Goal: Task Accomplishment & Management: Complete application form

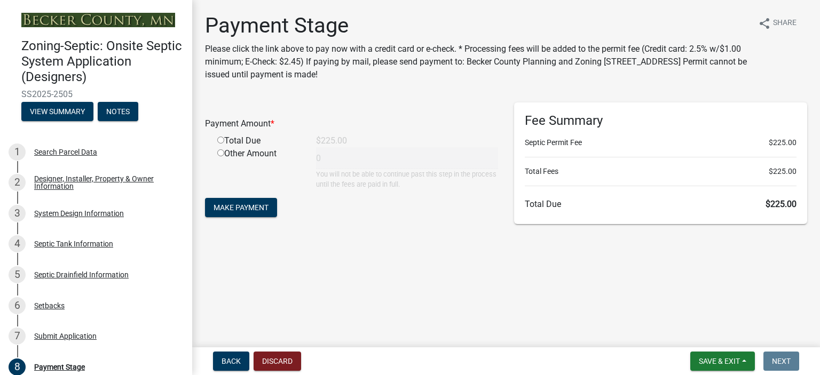
click at [220, 140] on input "radio" at bounding box center [220, 140] width 7 height 7
radio input "true"
type input "225"
click at [243, 210] on span "Make Payment" at bounding box center [240, 207] width 55 height 9
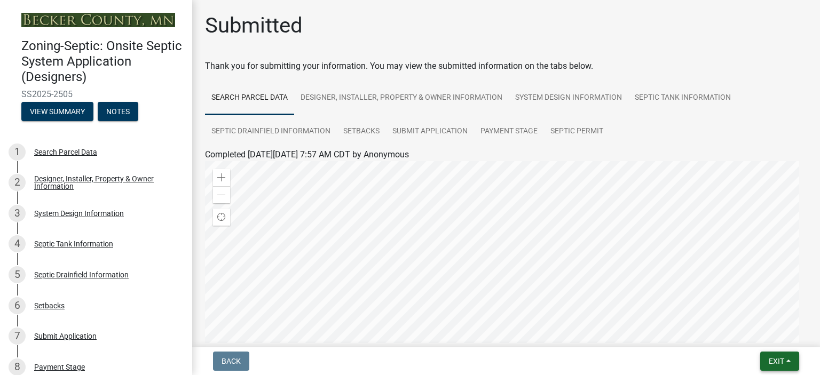
click at [788, 355] on button "Exit" at bounding box center [779, 361] width 39 height 19
click at [749, 334] on button "Save & Exit" at bounding box center [756, 334] width 85 height 26
